Goal: Communication & Community: Answer question/provide support

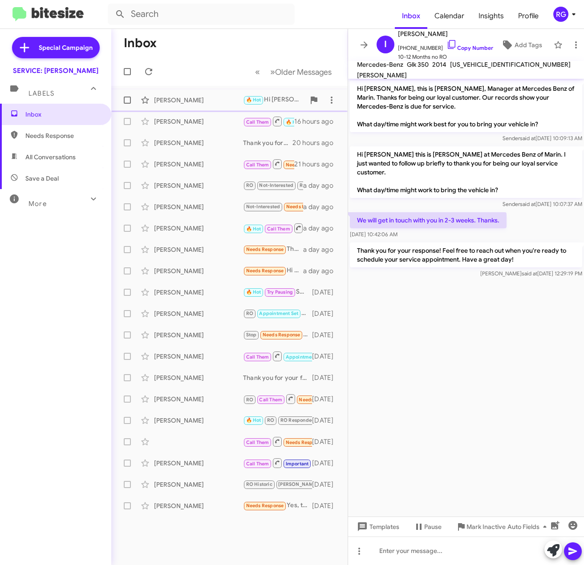
click at [169, 95] on div "[PERSON_NAME] 🔥 Hot Hi [PERSON_NAME], [DATE] in the late morning works perfectl…" at bounding box center [229, 100] width 222 height 18
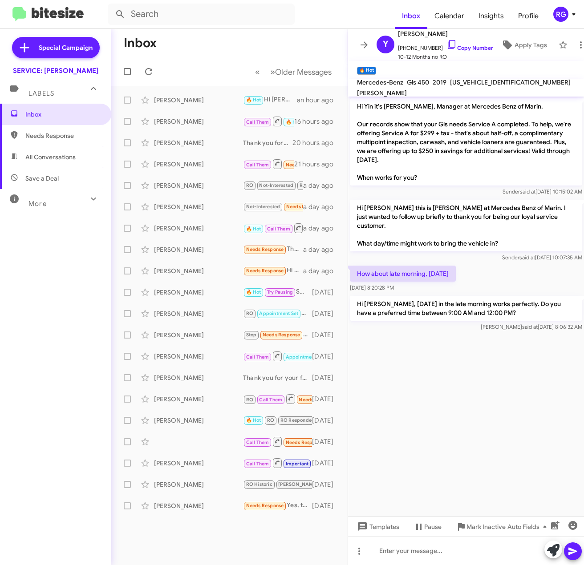
click at [486, 86] on span "[US_VEHICLE_IDENTIFICATION_NUMBER]" at bounding box center [510, 82] width 121 height 8
copy span "[US_VEHICLE_IDENTIFICATION_NUMBER]"
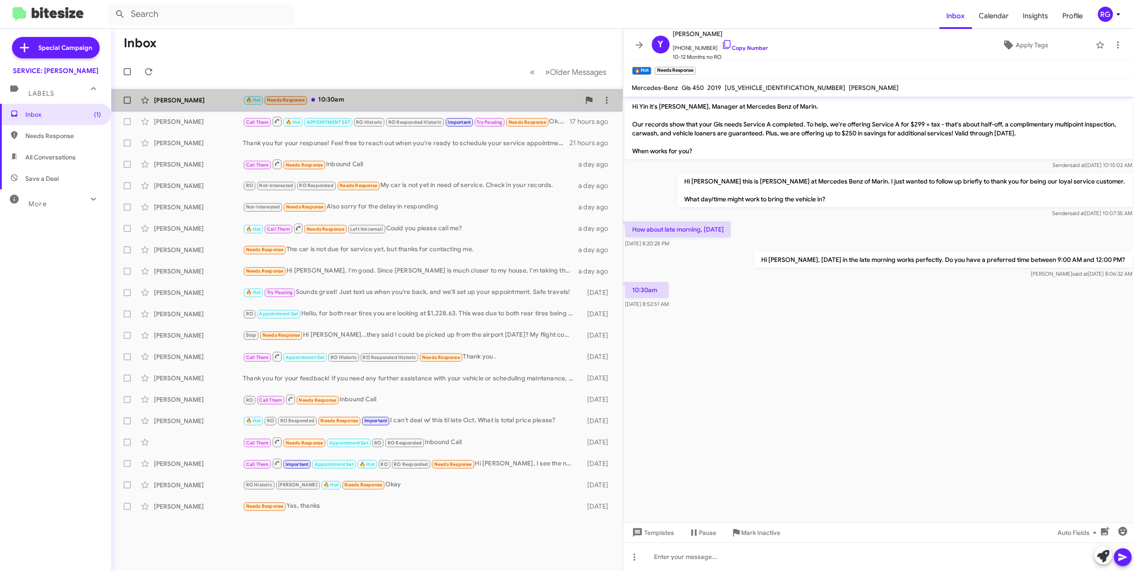
click at [207, 99] on div "[PERSON_NAME]" at bounding box center [198, 100] width 89 height 9
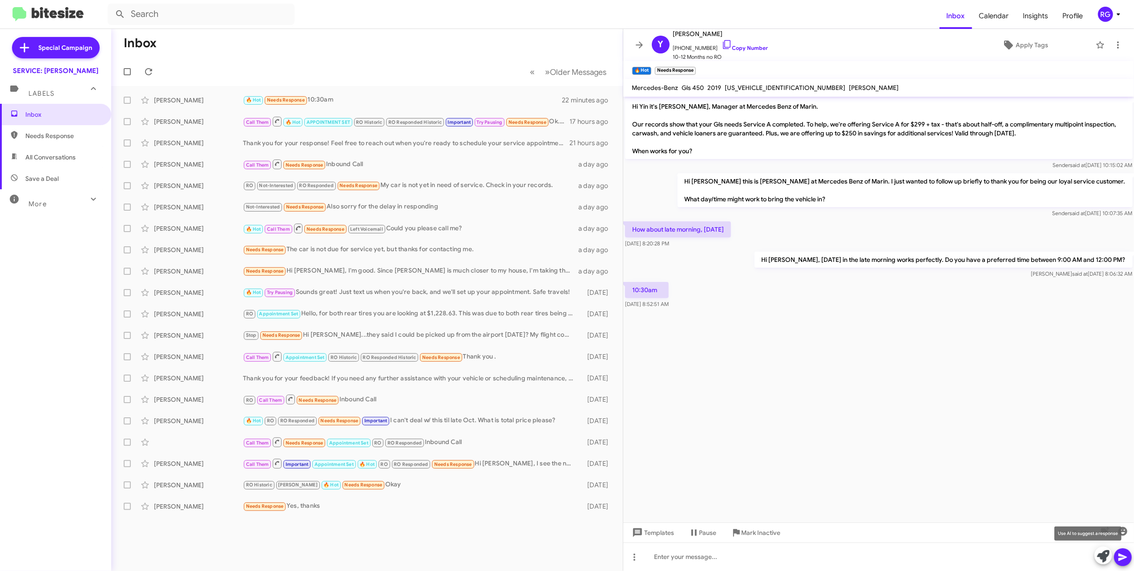
click at [583, 562] on span at bounding box center [1104, 556] width 12 height 20
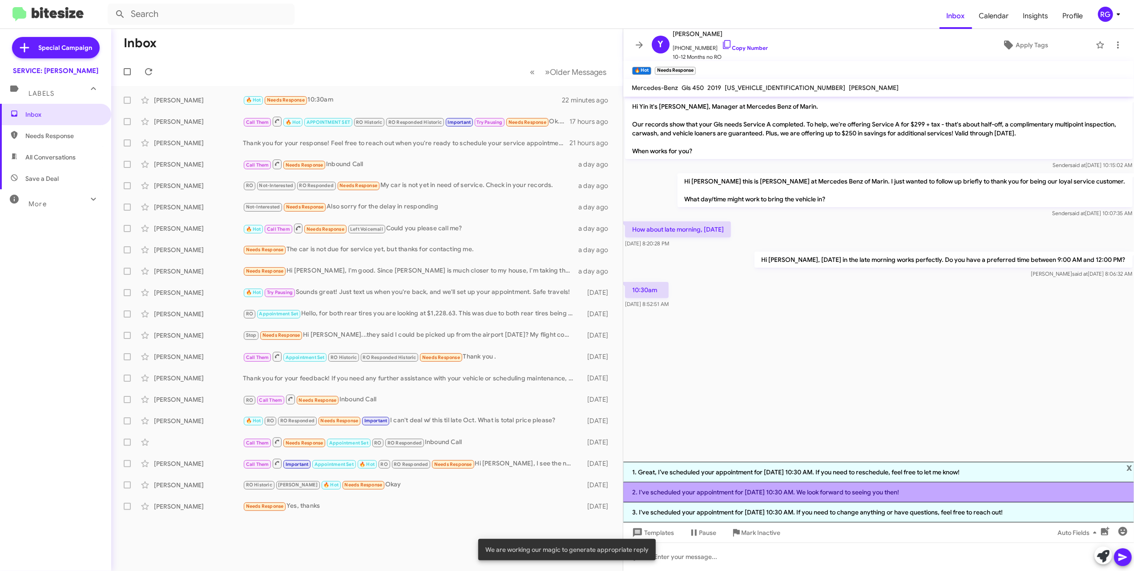
click at [583, 485] on li "2. I've scheduled your appointment for [DATE] 10:30 AM. We look forward to seei…" at bounding box center [879, 492] width 511 height 20
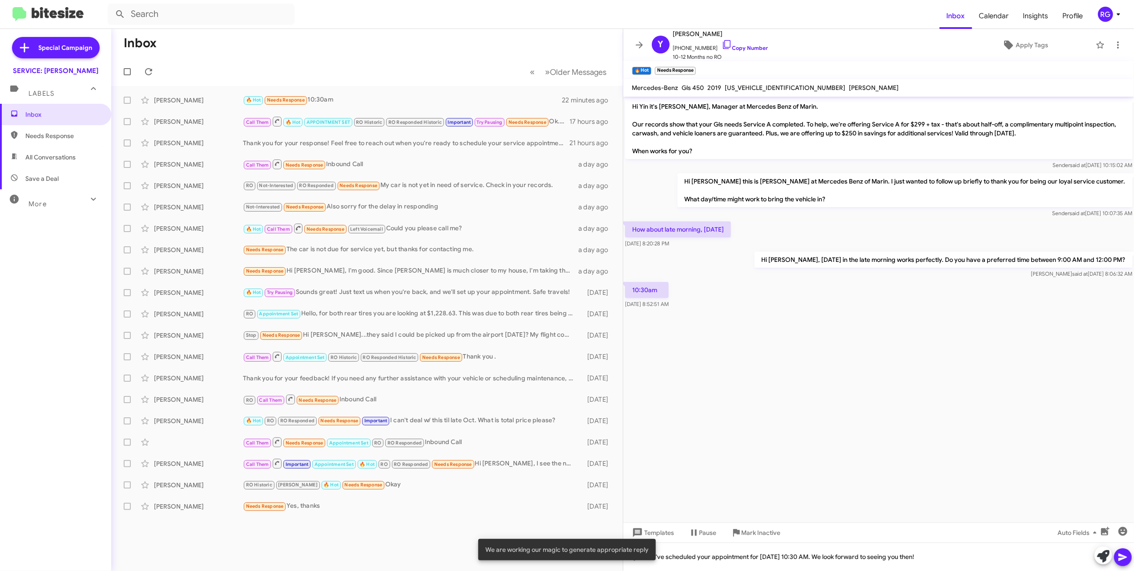
click at [583, 555] on button at bounding box center [1123, 557] width 18 height 18
